Goal: Task Accomplishment & Management: Manage account settings

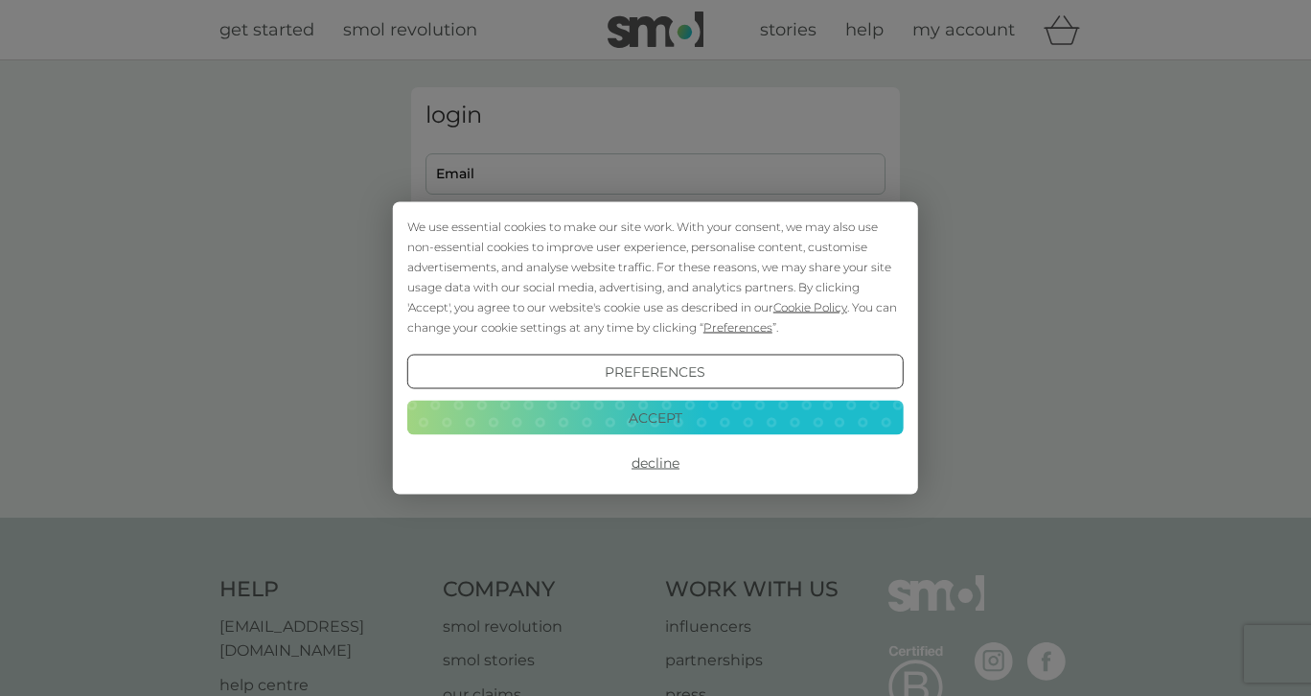
click at [523, 417] on button "Accept" at bounding box center [655, 417] width 497 height 35
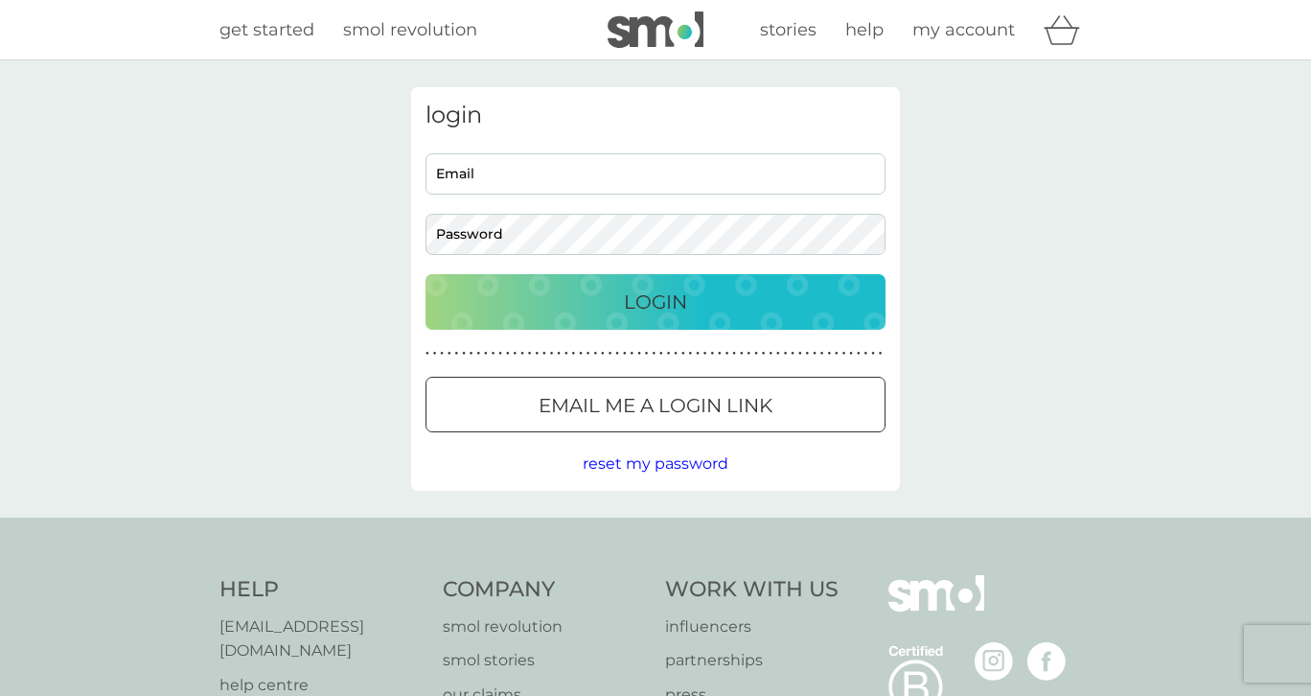
click at [482, 185] on input "Email" at bounding box center [656, 173] width 460 height 41
type input "[EMAIL_ADDRESS][DOMAIN_NAME]"
click at [512, 300] on div "Login" at bounding box center [656, 302] width 422 height 31
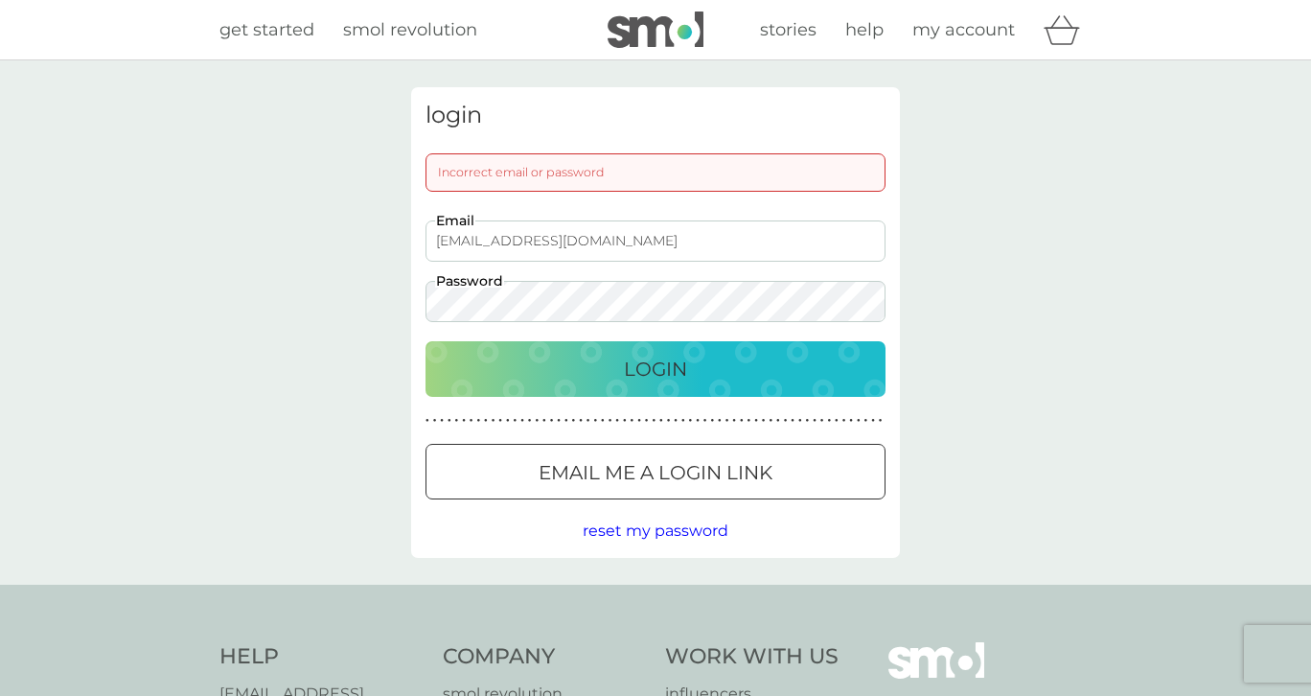
click at [523, 355] on div "Login" at bounding box center [656, 369] width 422 height 31
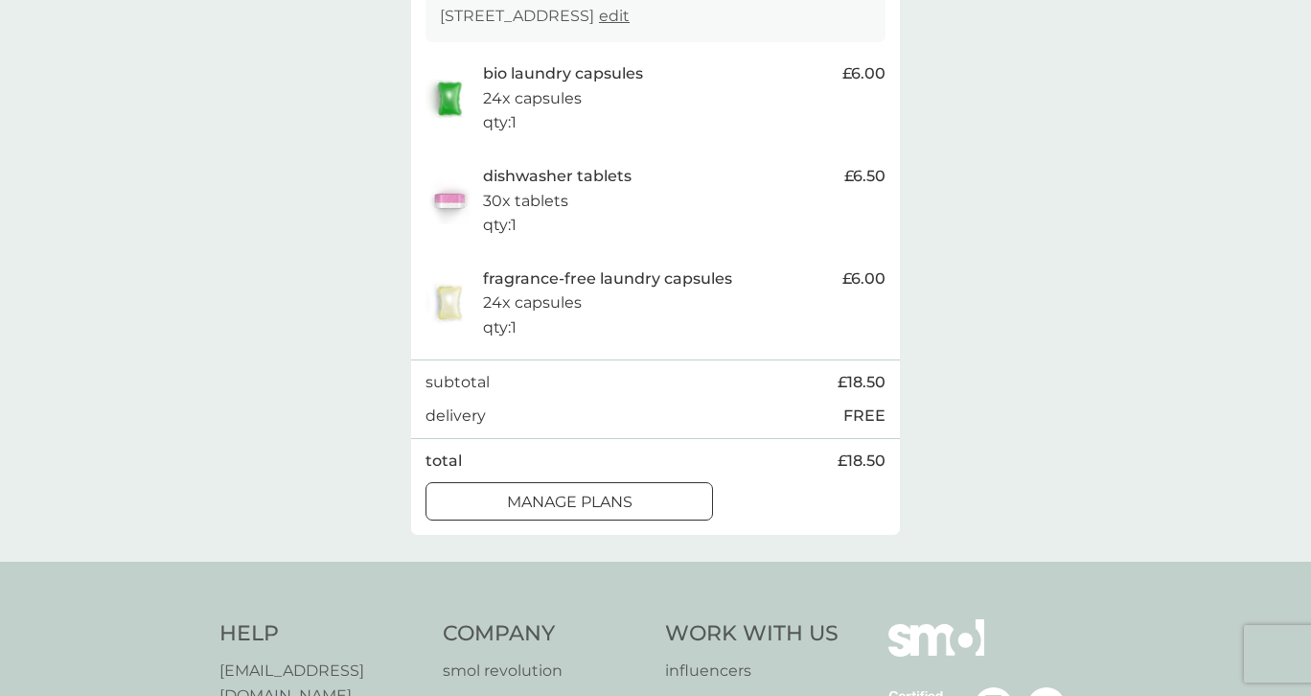
scroll to position [417, 0]
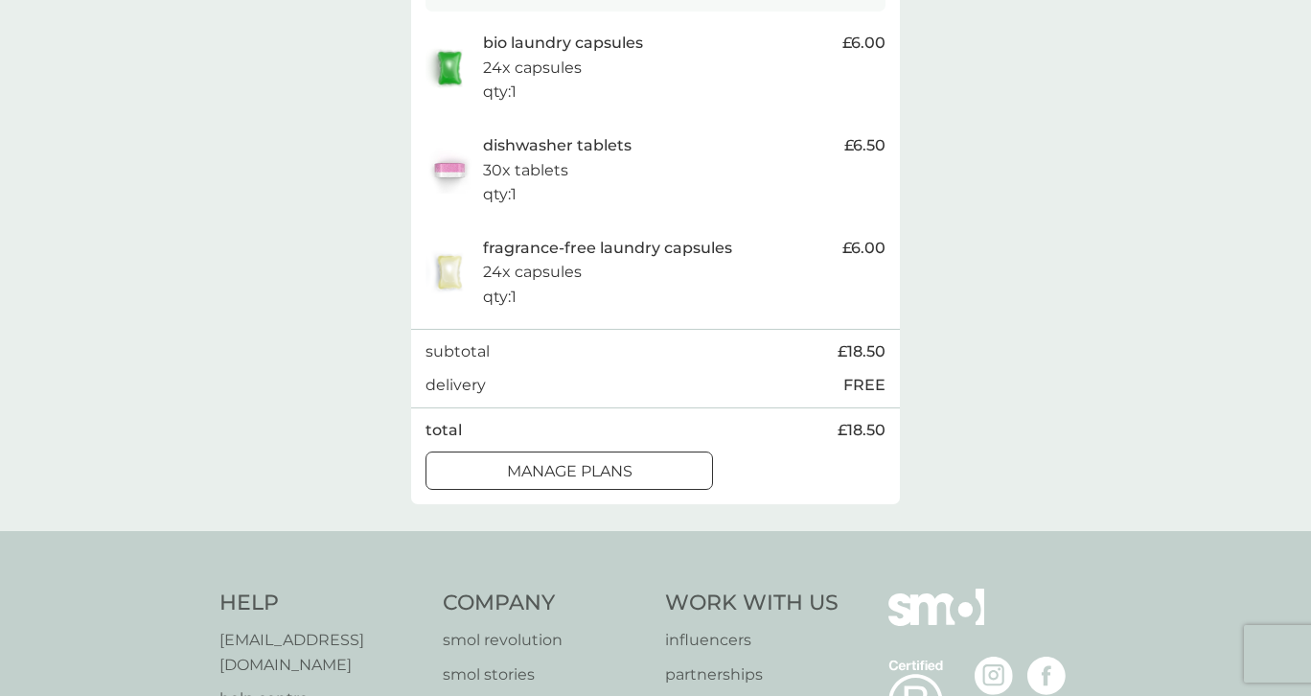
click at [531, 463] on p "manage plans" at bounding box center [570, 471] width 126 height 25
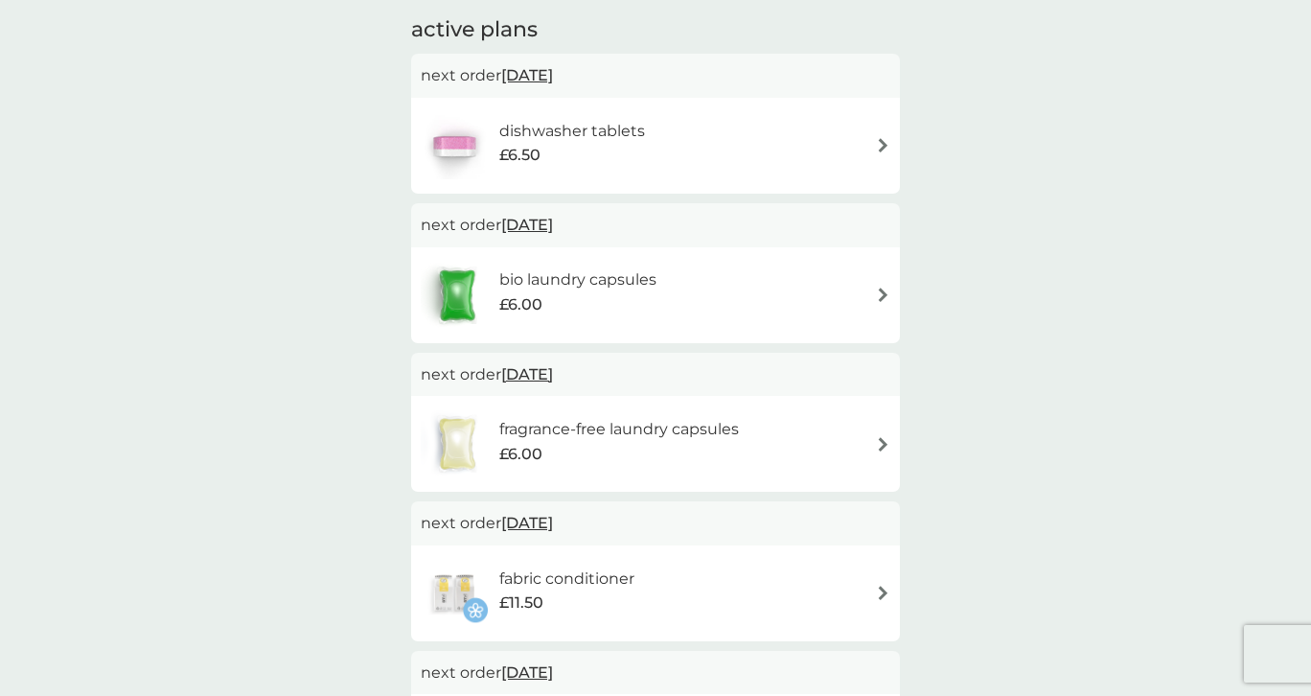
scroll to position [328, 0]
click at [525, 78] on span "11 Oct 2025" at bounding box center [527, 74] width 52 height 37
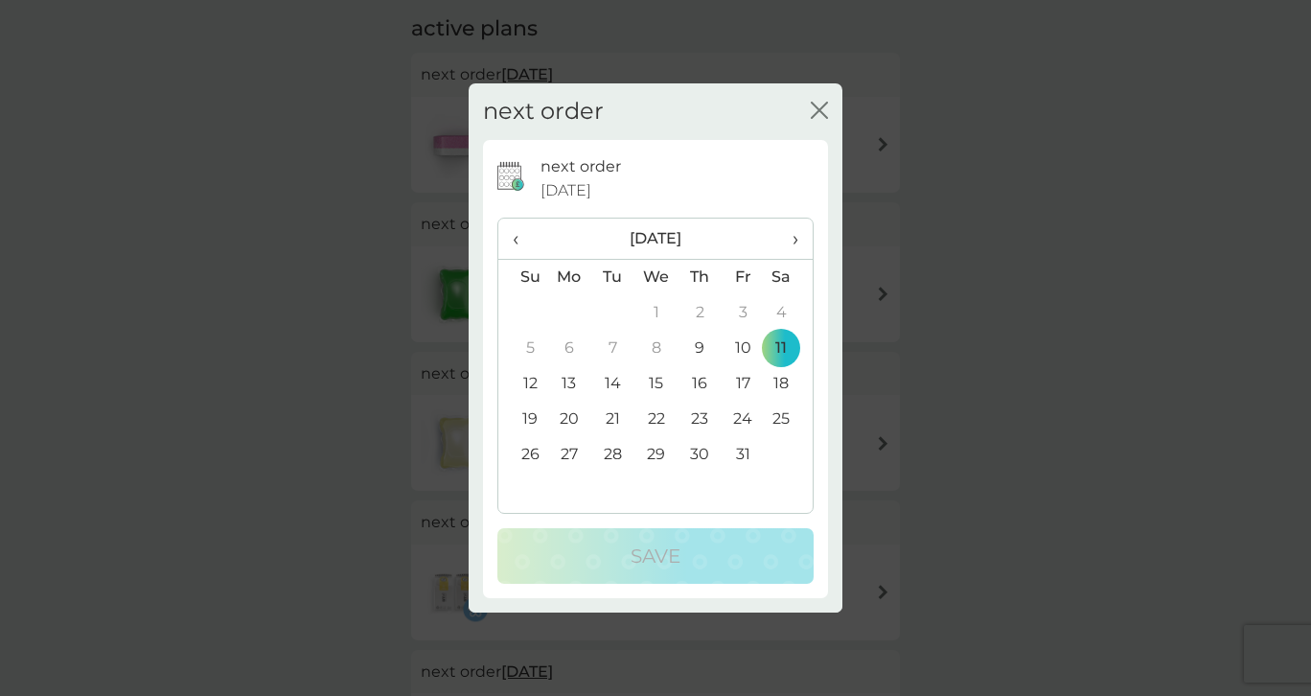
click at [552, 432] on td "20" at bounding box center [569, 419] width 44 height 35
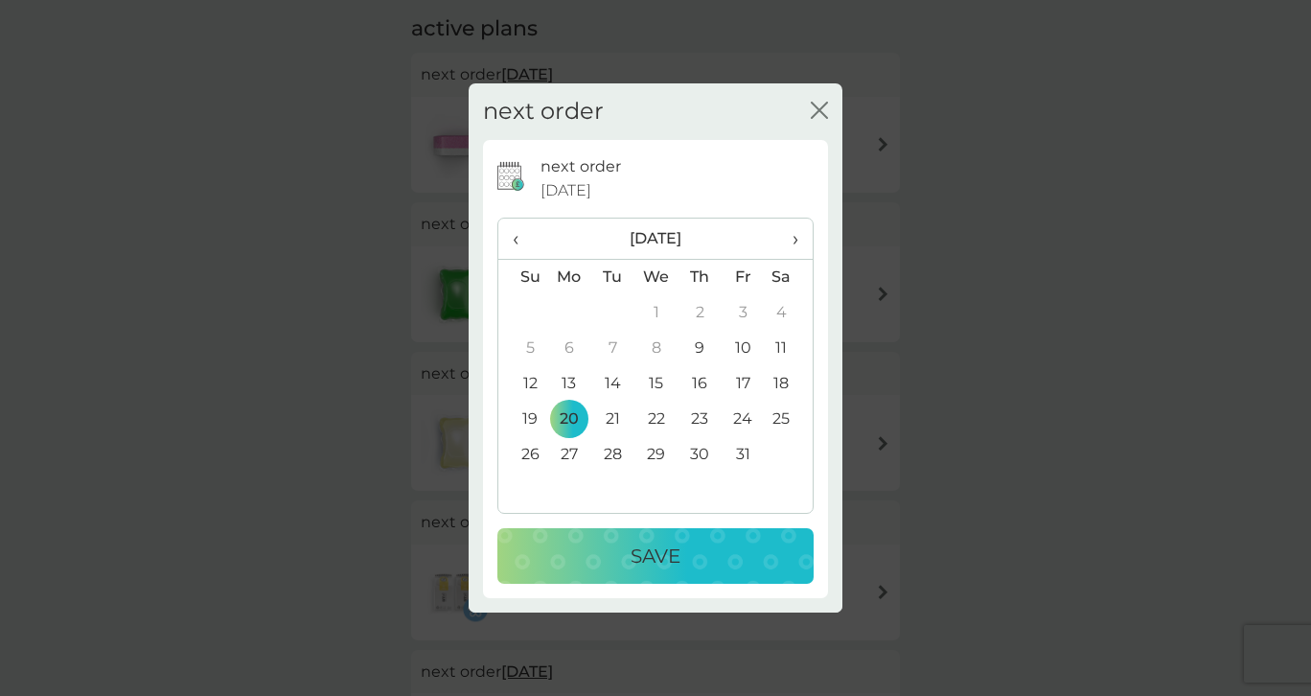
click at [619, 541] on button "Save" at bounding box center [656, 556] width 316 height 56
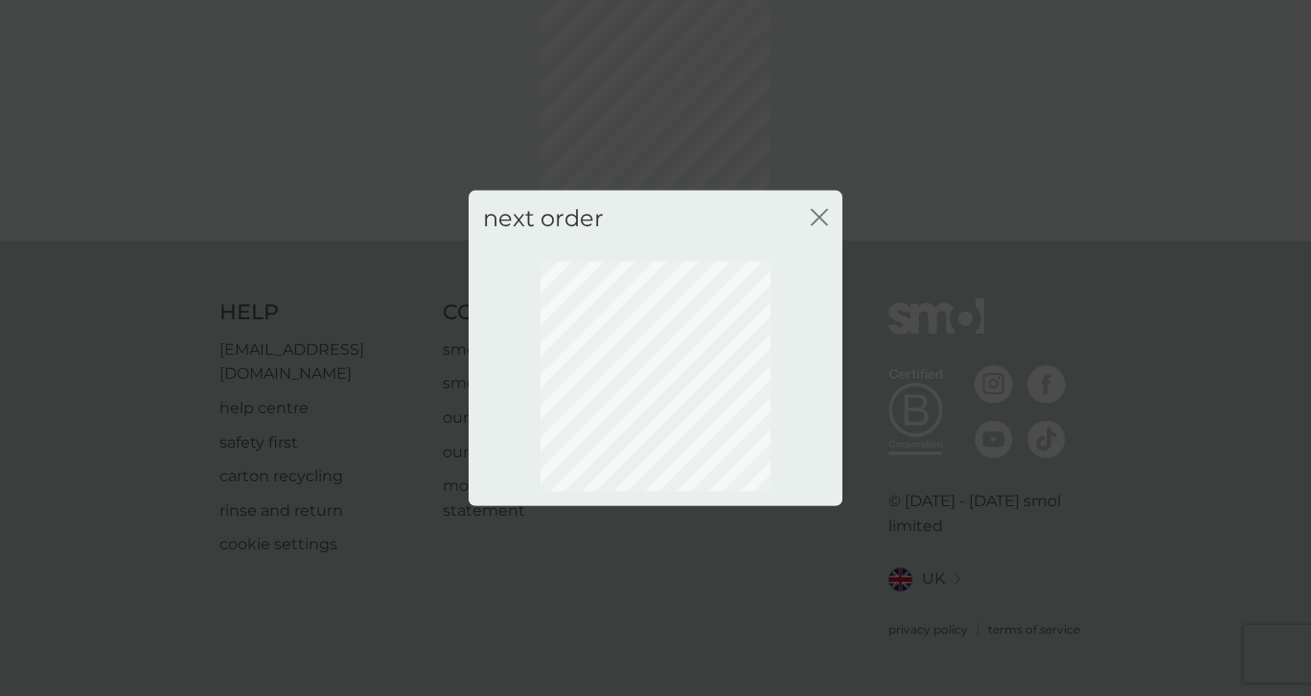
scroll to position [108, 0]
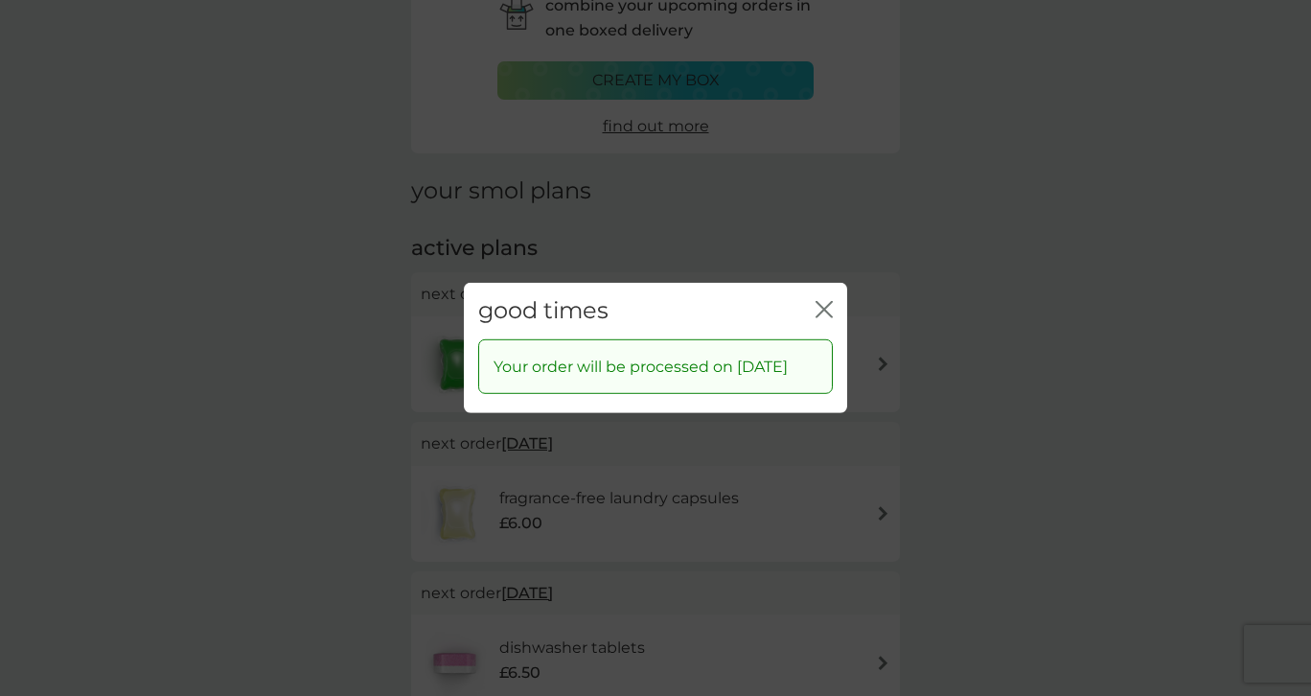
click at [818, 304] on icon "close" at bounding box center [821, 309] width 8 height 15
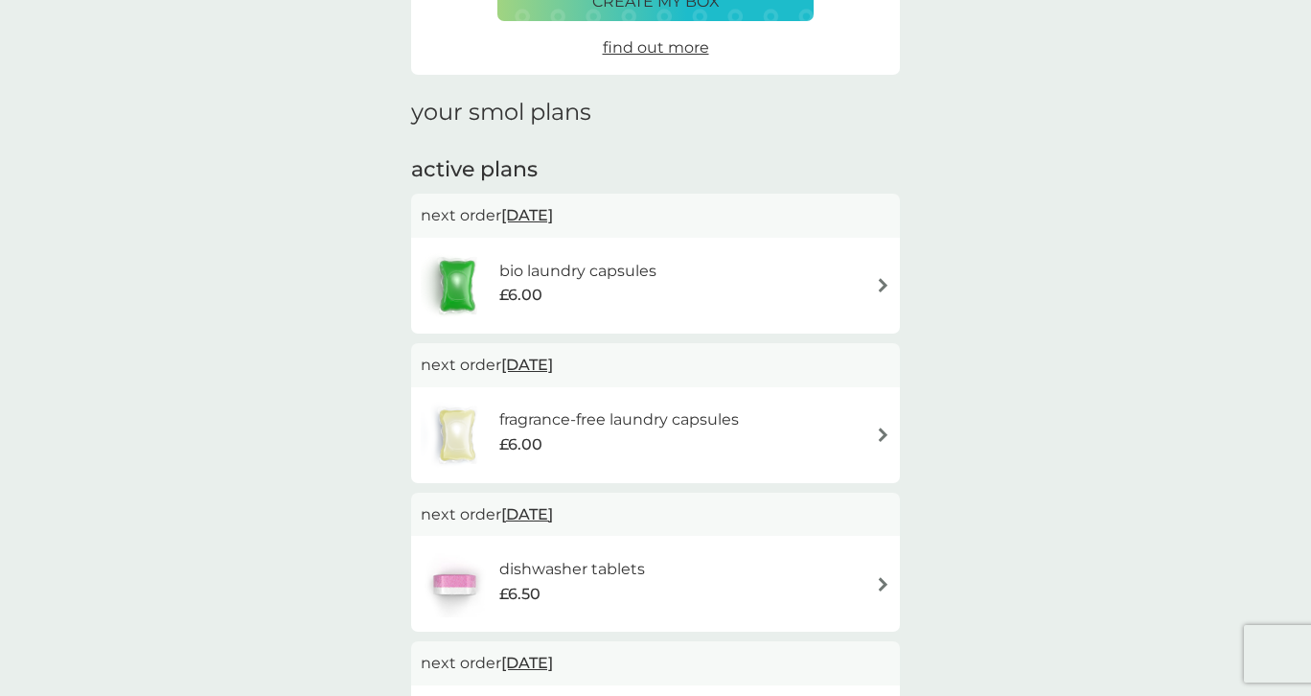
scroll to position [190, 0]
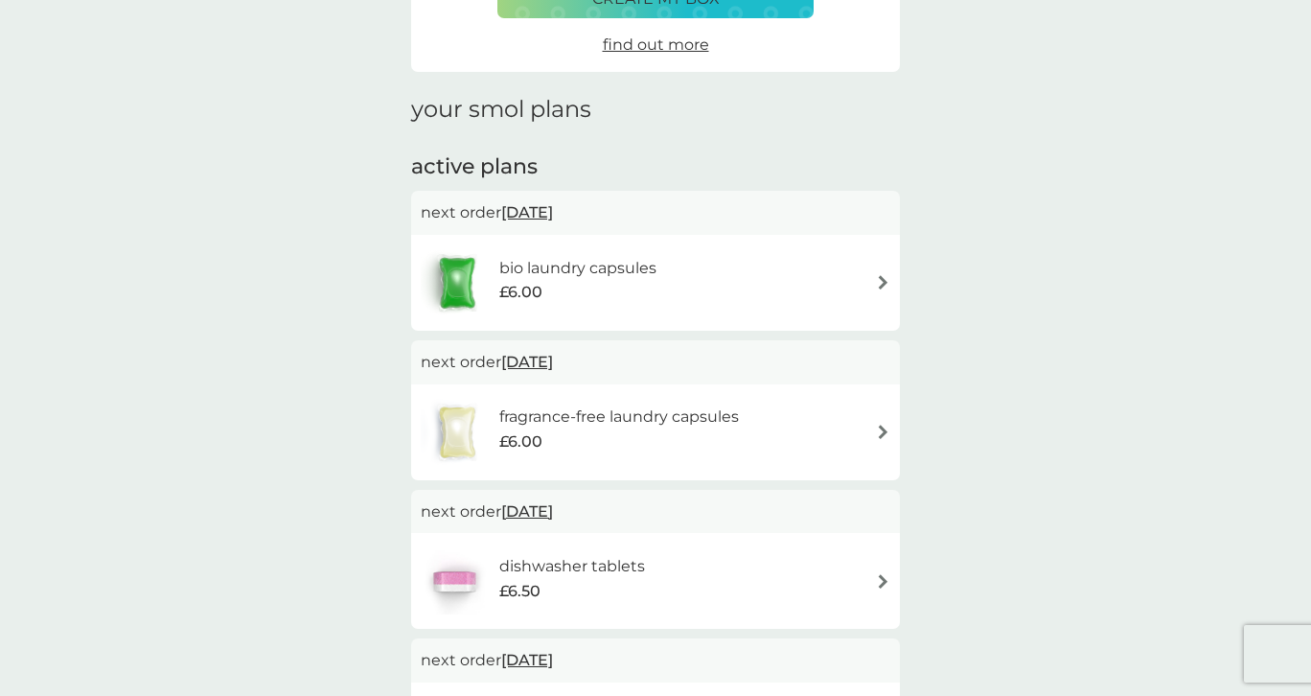
click at [531, 216] on span "11 Oct 2025" at bounding box center [527, 212] width 52 height 37
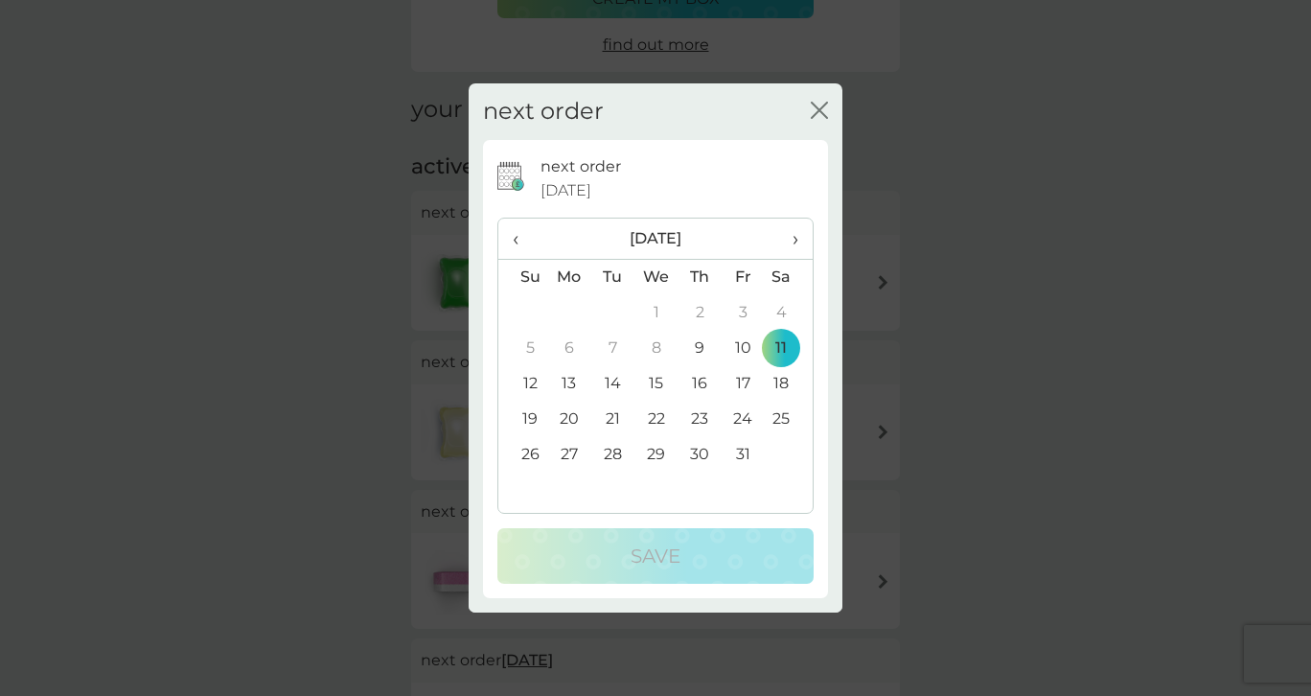
click at [566, 430] on td "20" at bounding box center [569, 419] width 44 height 35
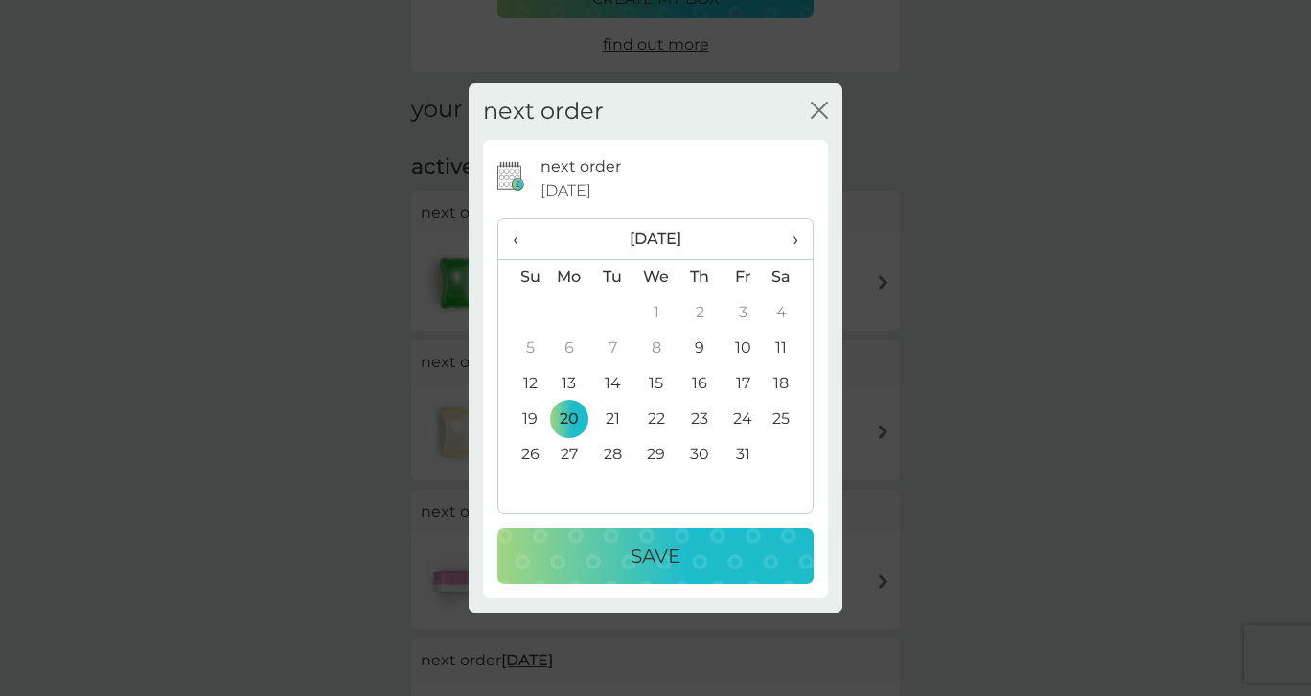
click at [623, 552] on div "Save" at bounding box center [656, 556] width 278 height 31
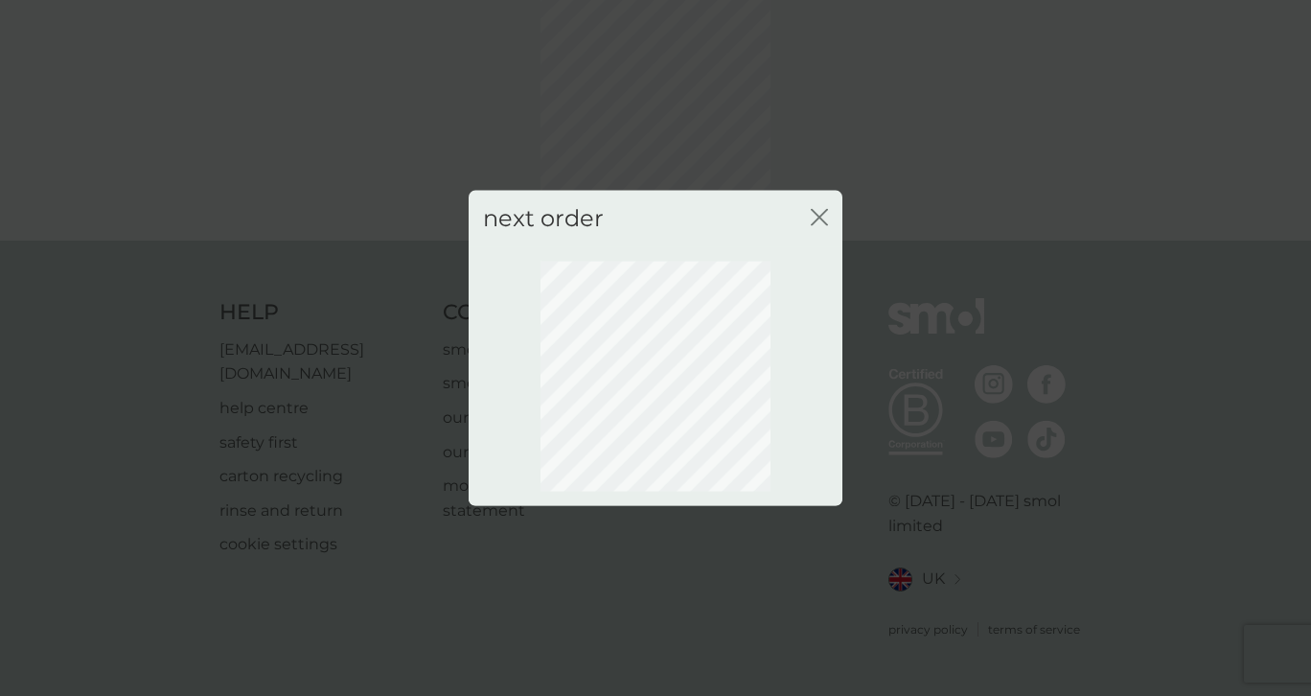
scroll to position [108, 0]
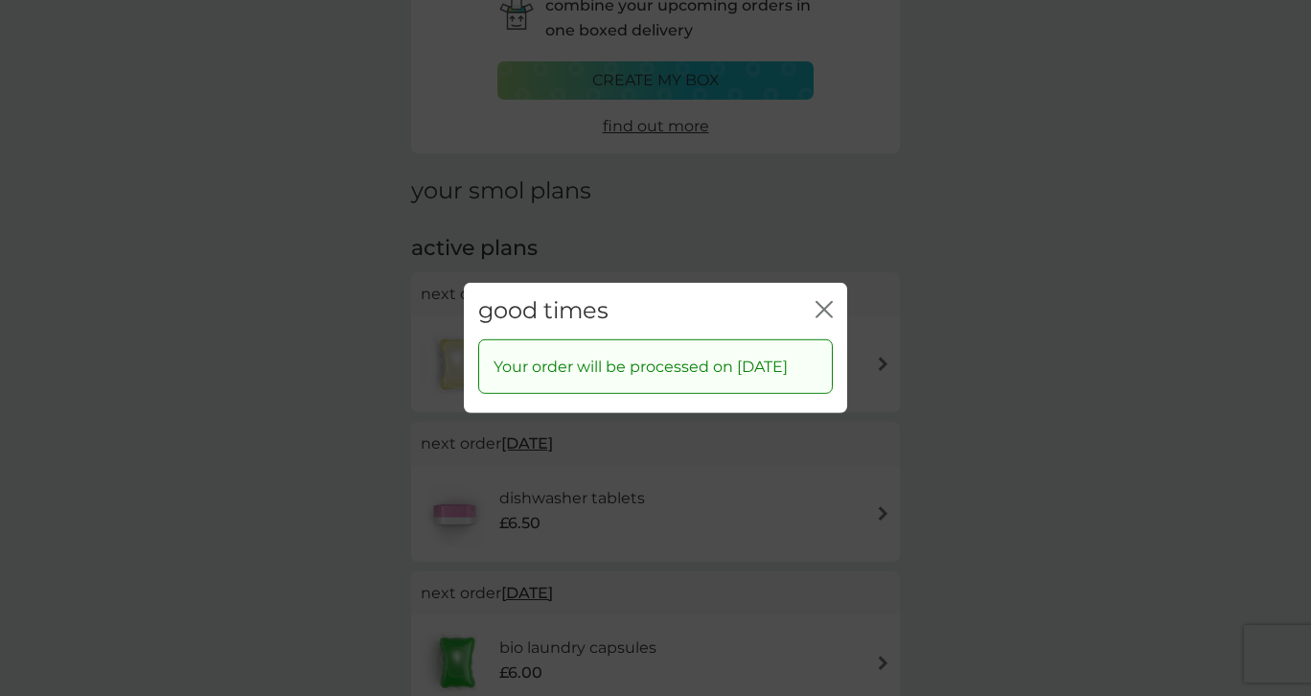
click at [821, 301] on icon "close" at bounding box center [824, 309] width 17 height 17
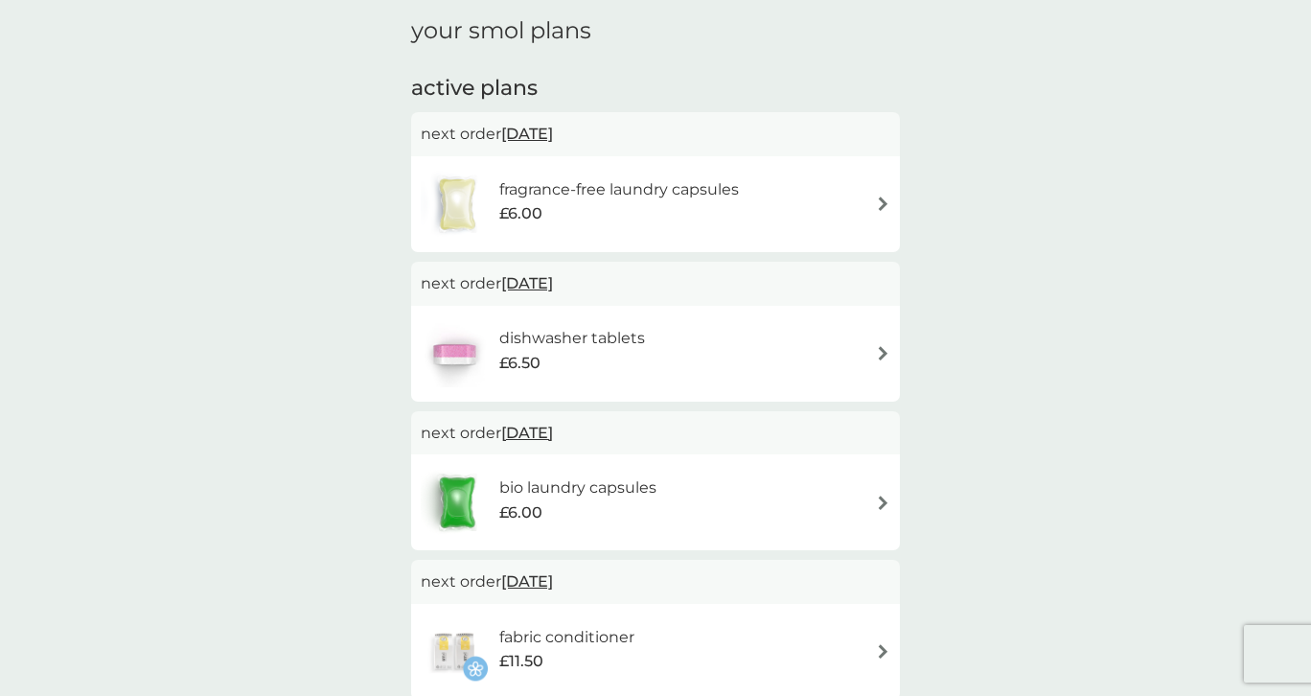
scroll to position [270, 0]
click at [525, 138] on span "11 Oct 2025" at bounding box center [527, 131] width 52 height 37
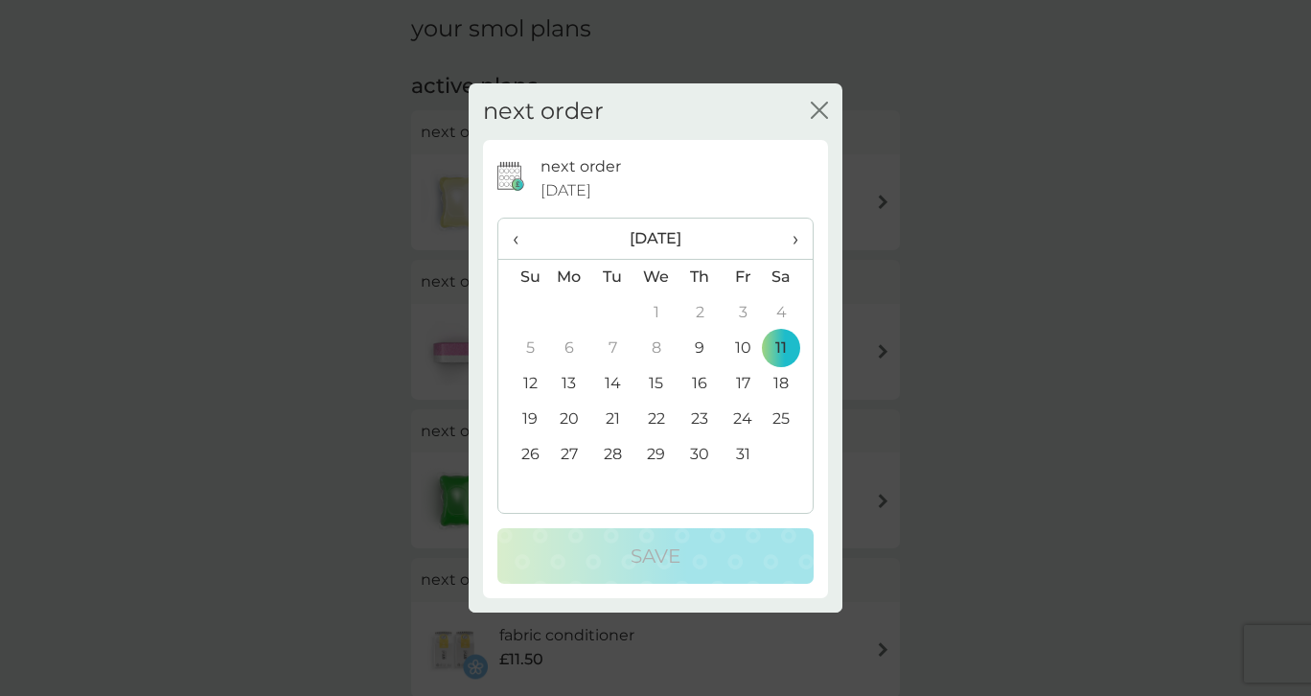
click at [525, 138] on div "next order close" at bounding box center [656, 111] width 374 height 57
click at [567, 430] on td "20" at bounding box center [569, 419] width 44 height 35
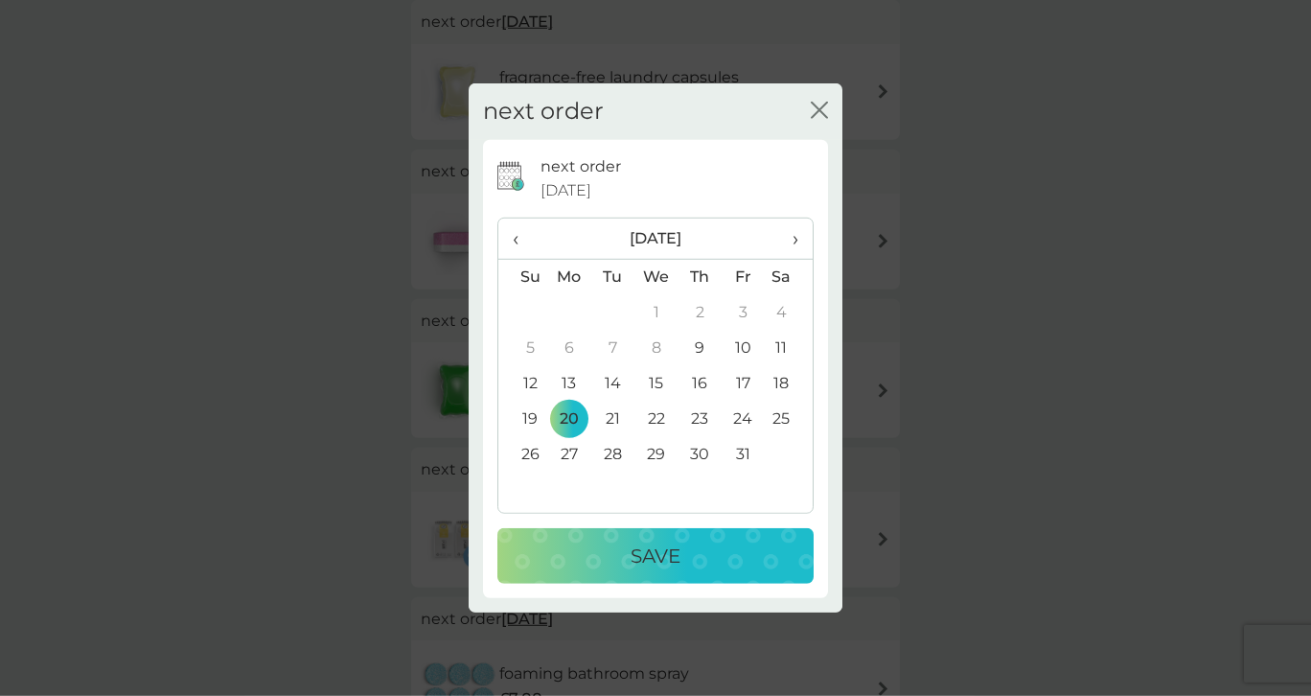
scroll to position [383, 0]
click at [621, 558] on div "Save" at bounding box center [656, 556] width 278 height 31
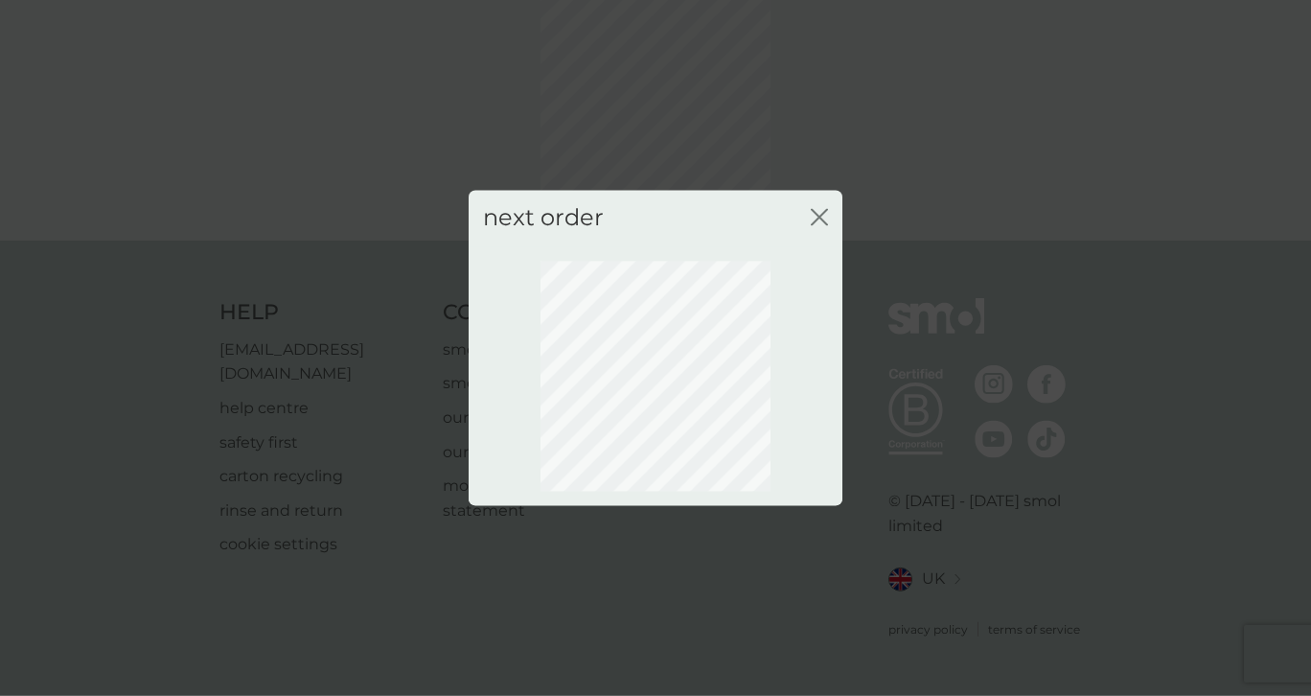
scroll to position [108, 0]
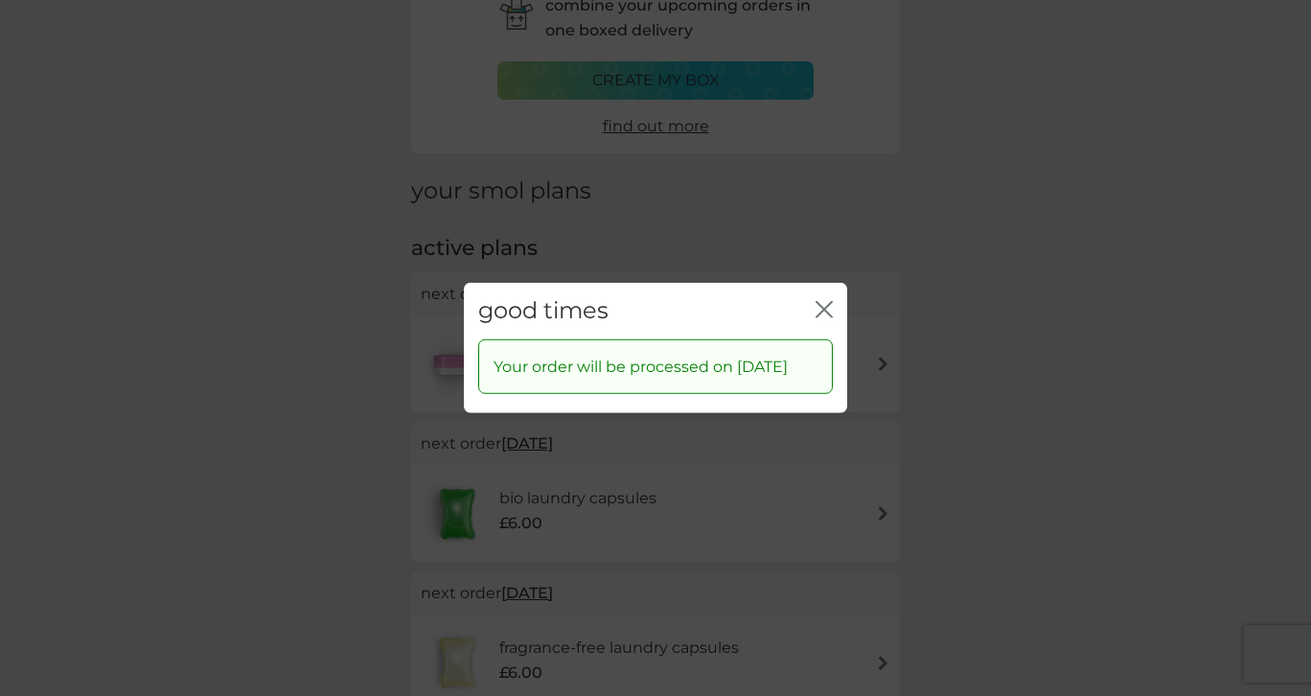
click at [822, 302] on icon "close" at bounding box center [821, 309] width 8 height 15
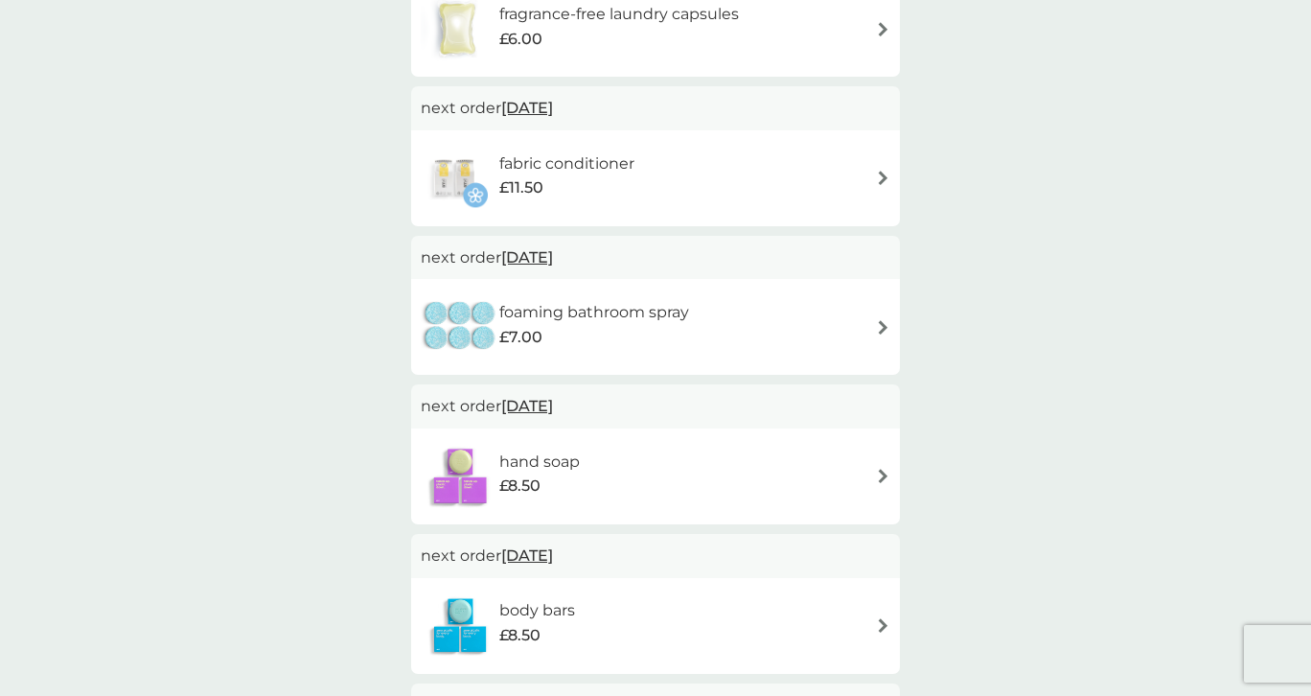
scroll to position [745, 0]
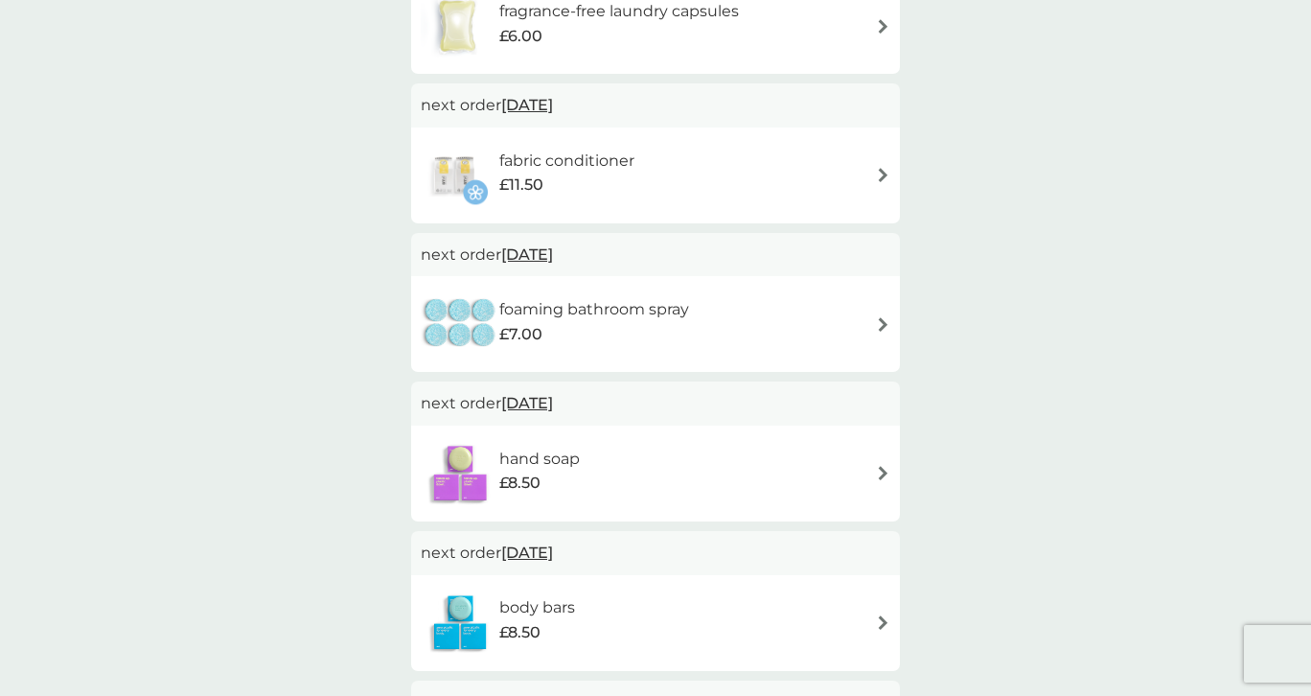
click at [539, 263] on span "8 Jan 2026" at bounding box center [527, 254] width 52 height 37
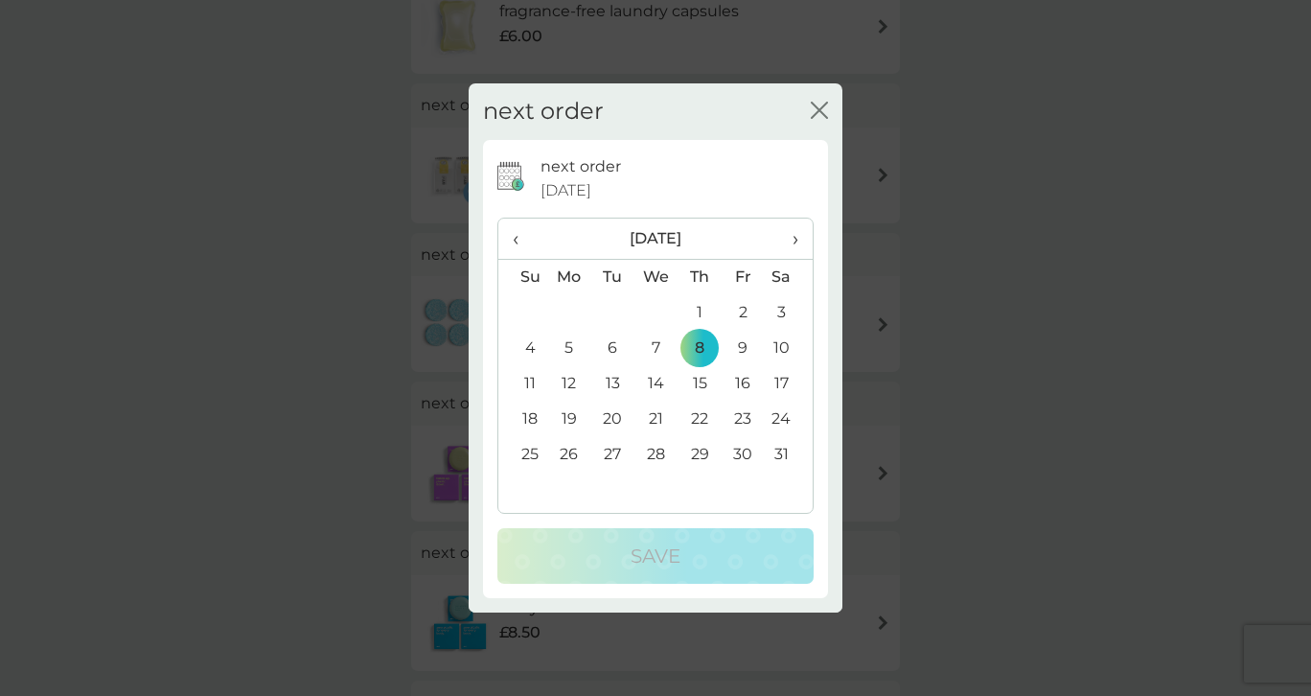
click at [703, 459] on td "29" at bounding box center [700, 454] width 43 height 35
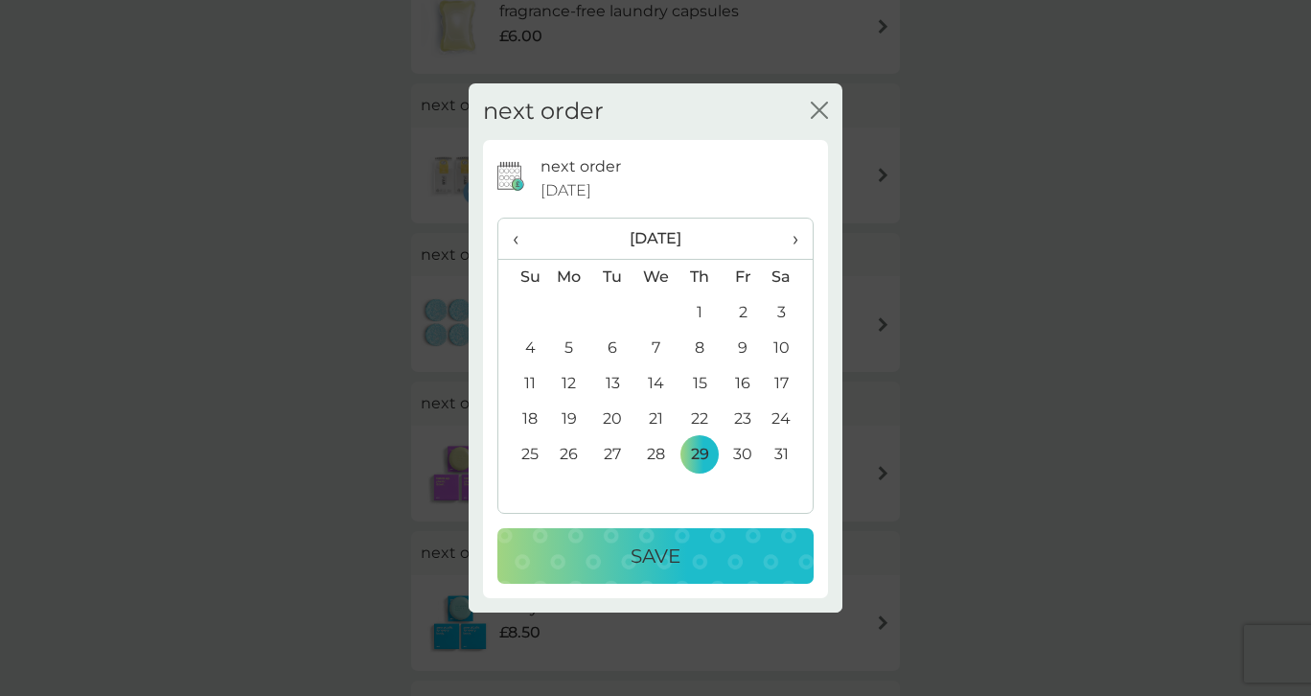
click at [648, 556] on p "Save" at bounding box center [656, 556] width 50 height 31
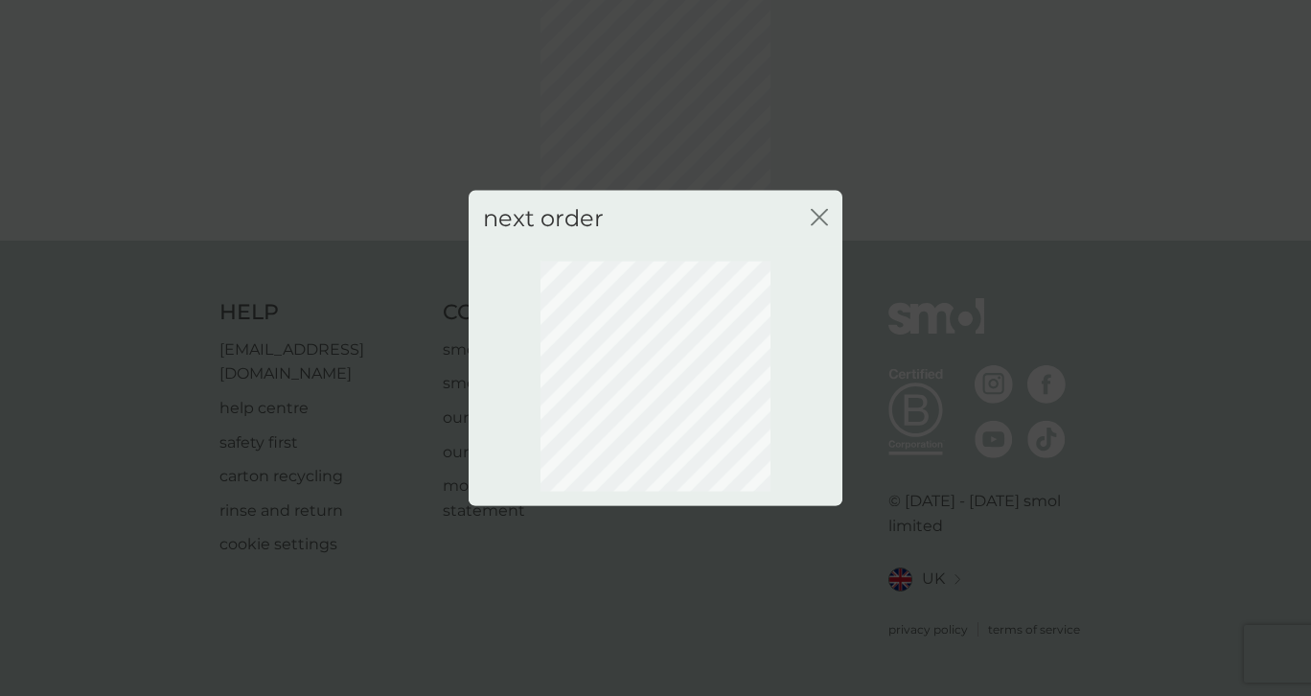
scroll to position [108, 0]
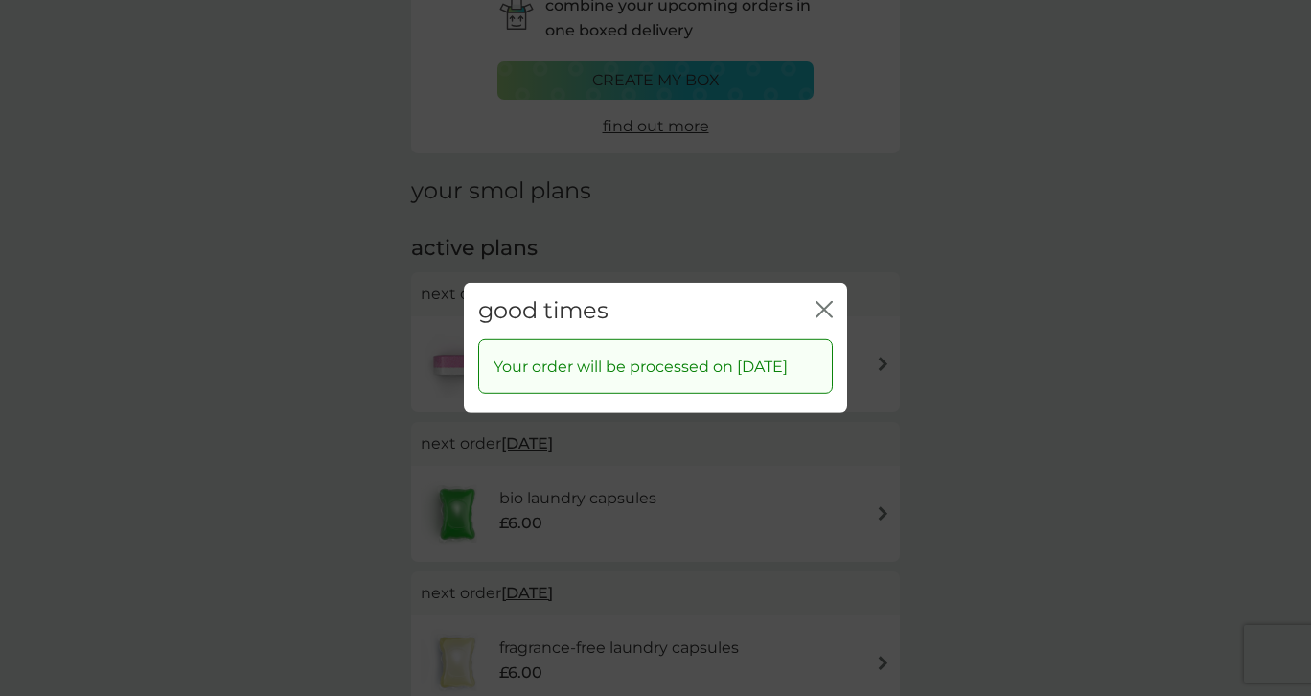
click at [822, 302] on icon "close" at bounding box center [824, 309] width 17 height 17
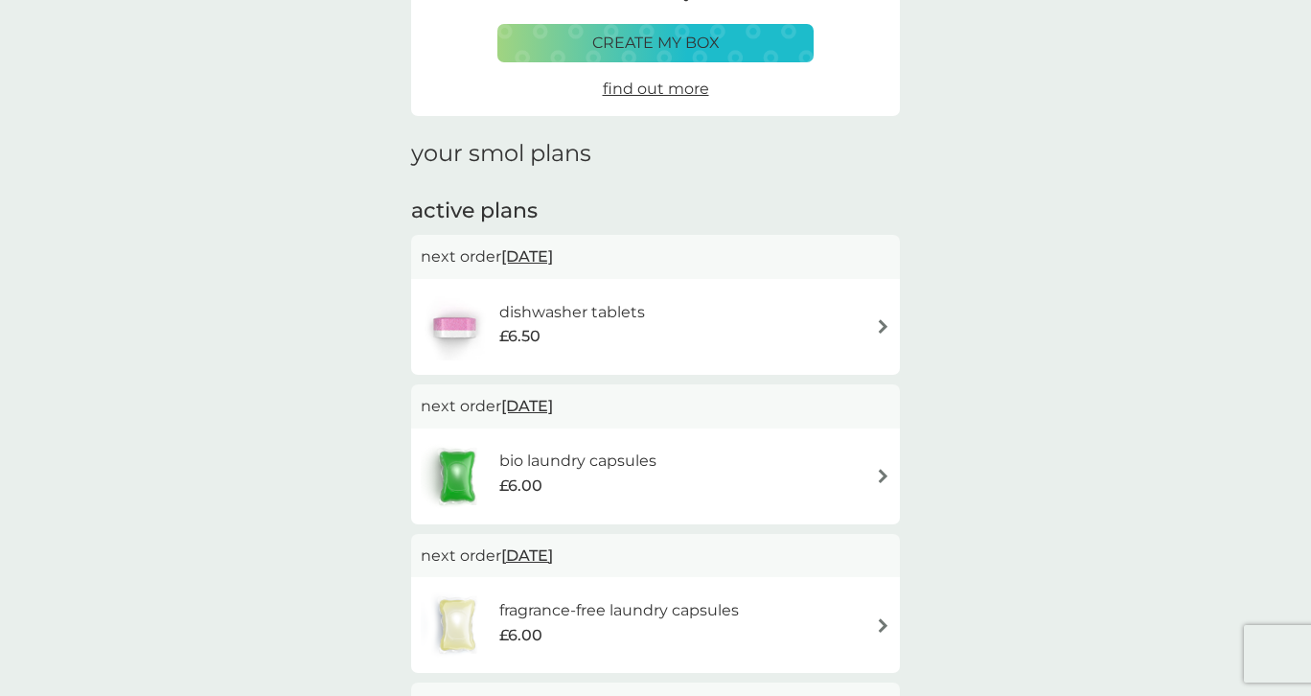
scroll to position [0, 0]
